Goal: Task Accomplishment & Management: Use online tool/utility

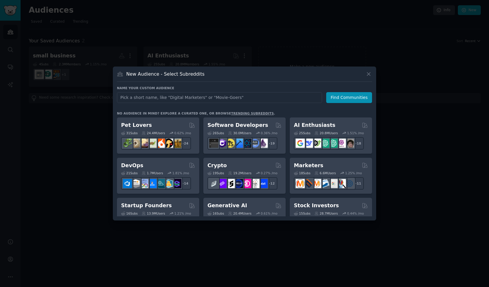
click at [75, 164] on div at bounding box center [244, 143] width 489 height 287
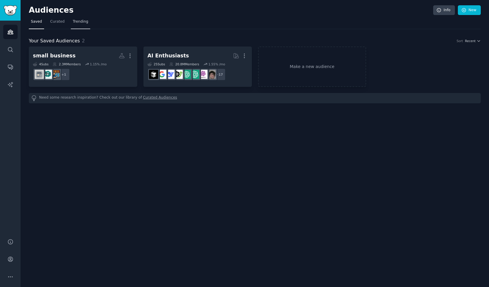
click at [79, 21] on span "Trending" at bounding box center [80, 21] width 15 height 5
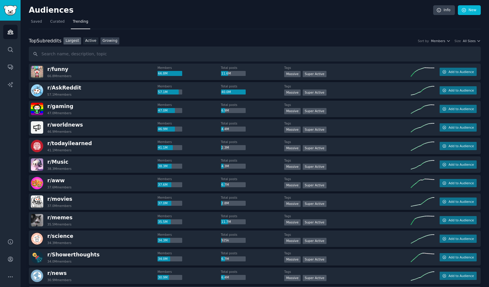
click at [110, 42] on link "Growing" at bounding box center [110, 40] width 19 height 7
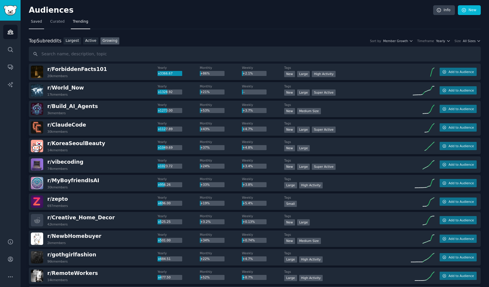
click at [38, 24] on span "Saved" at bounding box center [36, 21] width 11 height 5
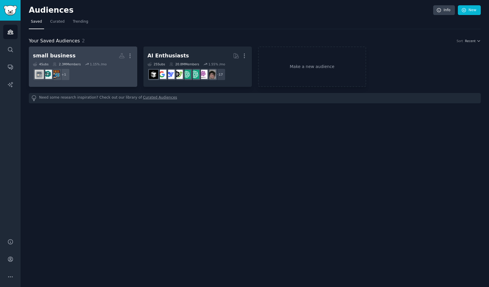
click at [103, 68] on dd "+ 1" at bounding box center [83, 74] width 100 height 16
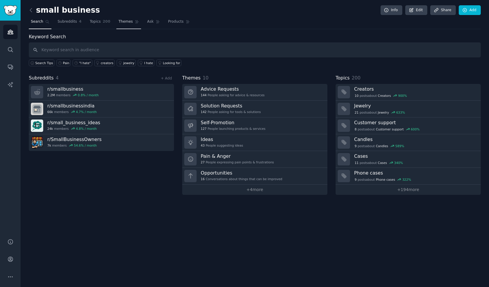
click at [119, 20] on span "Themes" at bounding box center [126, 21] width 14 height 5
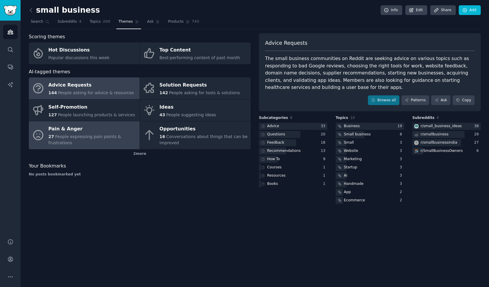
click at [105, 134] on div "Pain & Anger" at bounding box center [93, 128] width 88 height 9
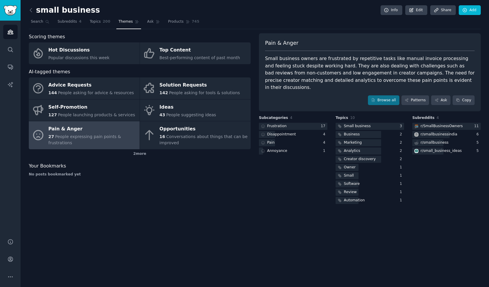
click at [124, 24] on link "Themes" at bounding box center [128, 23] width 25 height 12
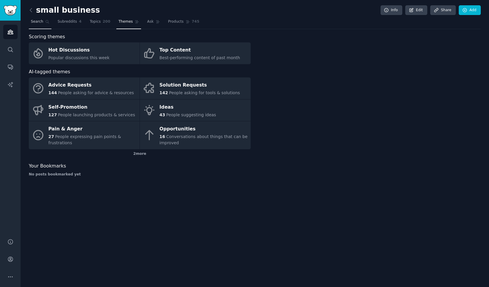
click at [44, 24] on link "Search" at bounding box center [40, 23] width 23 height 12
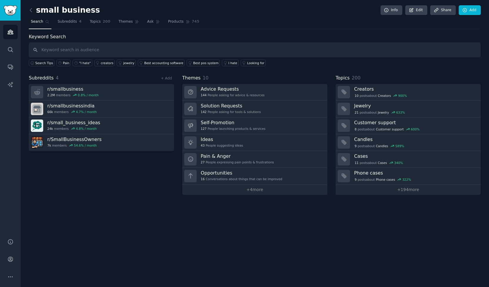
click at [44, 24] on link "Search" at bounding box center [40, 23] width 23 height 12
click at [10, 47] on icon "Sidebar" at bounding box center [10, 49] width 5 height 5
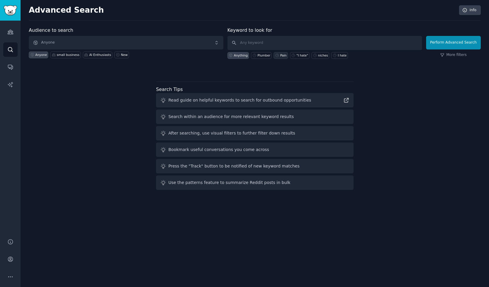
click at [279, 55] on icon at bounding box center [277, 55] width 4 height 4
type input "Pain"
click button "Perform Advanced Search" at bounding box center [453, 43] width 55 height 14
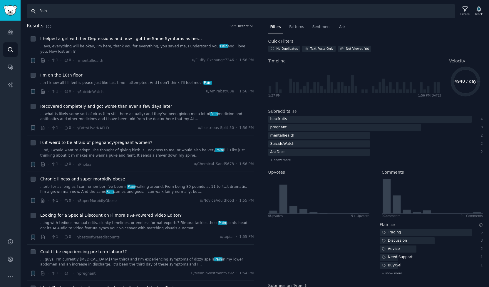
click at [54, 10] on input "Pain" at bounding box center [241, 11] width 429 height 14
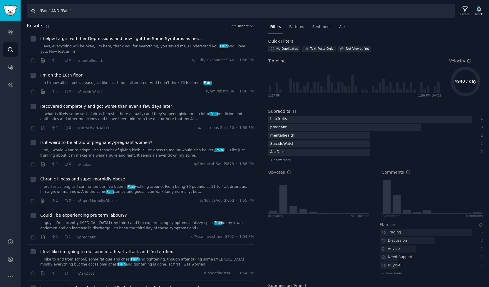
click at [64, 9] on input ""Pain" AND "Pain"" at bounding box center [241, 11] width 429 height 14
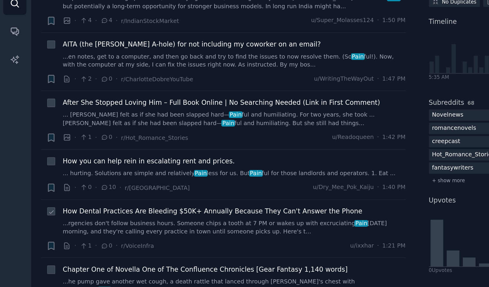
click at [158, 183] on div "How Dental Practices Are Bleeding $50K+ Annually Because They Can't Answer the …" at bounding box center [147, 185] width 214 height 19
click at [71, 186] on link "...rgencies don't follow business hours. Someone chips a tooth at 7 PM or wakes…" at bounding box center [147, 189] width 214 height 10
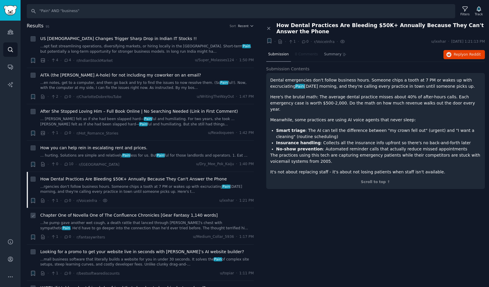
click at [158, 214] on span "Chapter One of Novella One of The Confluence Chronicles [Gear Fantasy 1,140 wor…" at bounding box center [129, 215] width 178 height 6
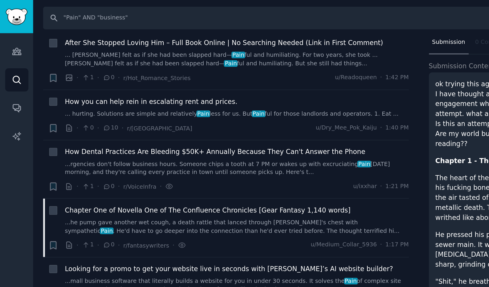
scroll to position [85, 0]
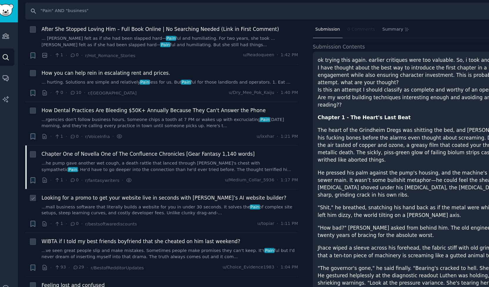
click at [215, 173] on link "...mall business software that literally builds a website for you in under 30 s…" at bounding box center [147, 177] width 214 height 10
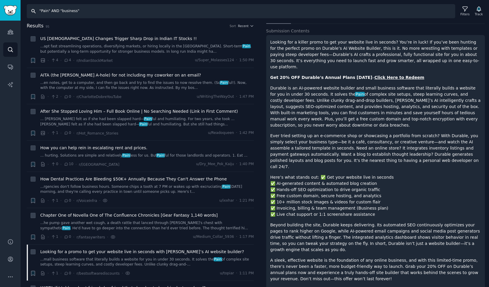
drag, startPoint x: 59, startPoint y: 12, endPoint x: 18, endPoint y: 14, distance: 41.5
click at [18, 14] on div "Audiences Search Conversations AI Reports Help Account More Search "Pain" AND "…" at bounding box center [244, 143] width 489 height 287
type input "business"
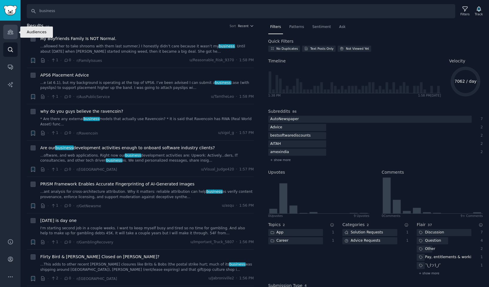
click at [8, 36] on link "Audiences" at bounding box center [10, 32] width 14 height 14
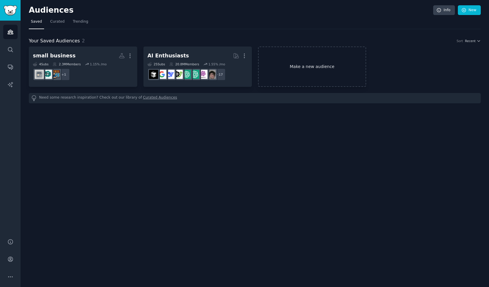
click at [275, 71] on link "Make a new audience" at bounding box center [312, 66] width 109 height 40
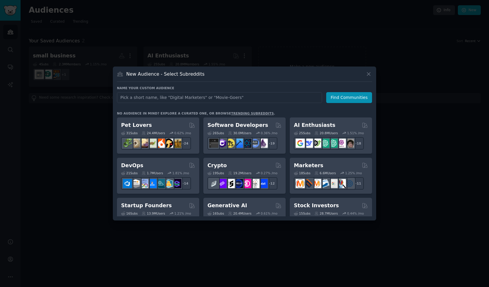
click at [203, 93] on input "text" at bounding box center [219, 97] width 205 height 11
type input "business"
click at [332, 99] on button "Find Communities" at bounding box center [349, 97] width 46 height 11
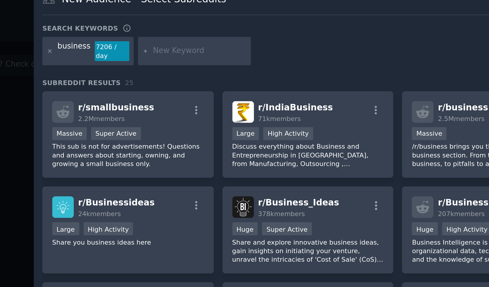
click at [245, 87] on div "business 7206 / day" at bounding box center [244, 92] width 255 height 16
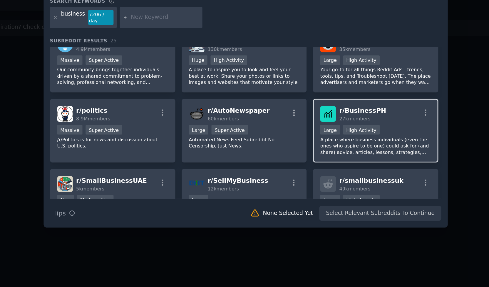
scroll to position [103, 0]
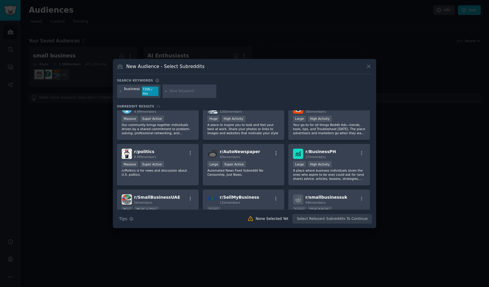
click at [171, 90] on input "text" at bounding box center [192, 91] width 45 height 5
type input "Pain"
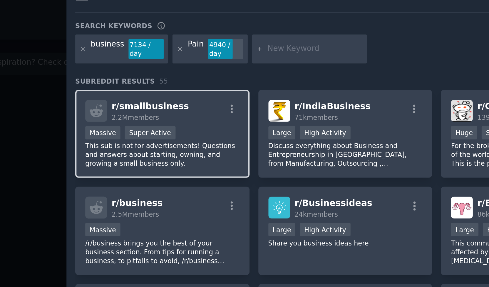
click at [181, 138] on p "This sub is not for advertisements! Questions and answers about starting, ownin…" at bounding box center [158, 140] width 72 height 12
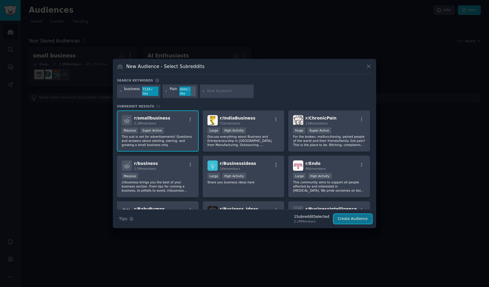
click at [352, 215] on button "Create Audience" at bounding box center [353, 219] width 39 height 10
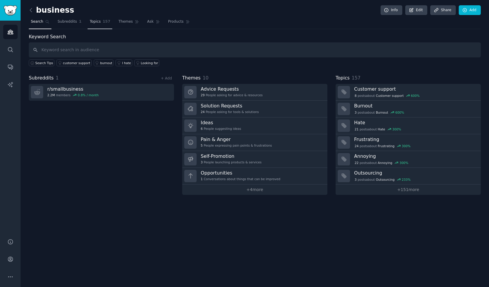
click at [96, 23] on link "Topics 157" at bounding box center [100, 23] width 25 height 12
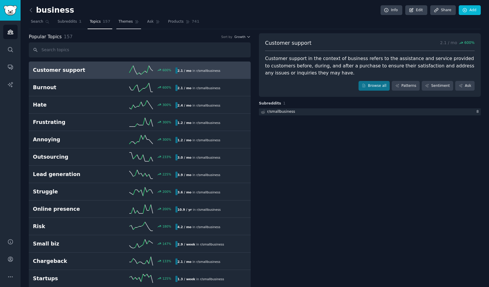
click at [119, 23] on span "Themes" at bounding box center [126, 21] width 14 height 5
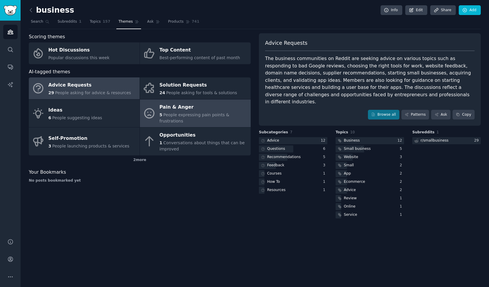
click at [221, 118] on link "Pain & Anger 5 People expressing pain points & frustrations" at bounding box center [195, 113] width 111 height 28
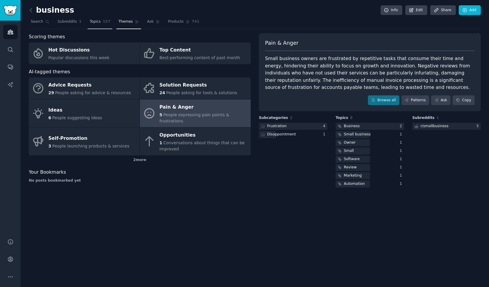
click at [97, 21] on link "Topics 157" at bounding box center [100, 23] width 25 height 12
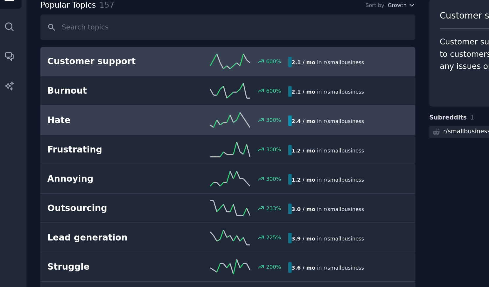
click at [133, 105] on icon at bounding box center [141, 104] width 24 height 9
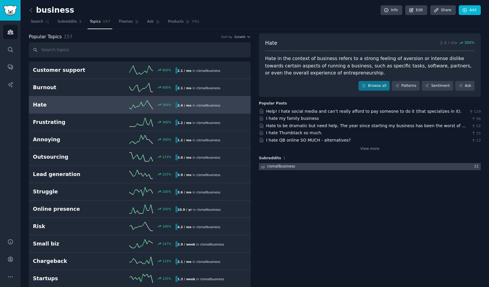
click at [284, 166] on div "r/ smallbusiness" at bounding box center [281, 166] width 28 height 5
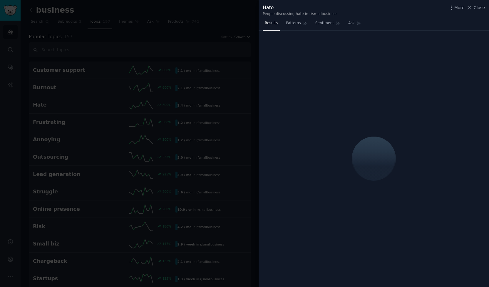
click at [221, 127] on div at bounding box center [244, 143] width 489 height 287
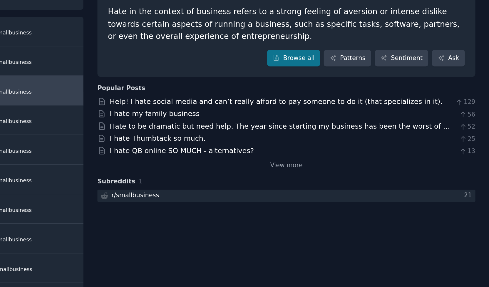
scroll to position [22, 0]
